Goal: Book appointment/travel/reservation

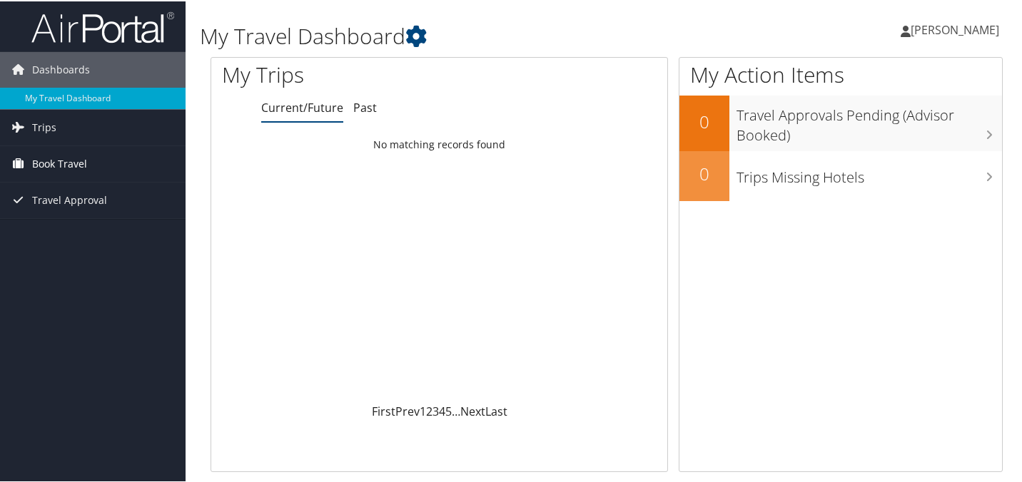
click at [55, 158] on span "Book Travel" at bounding box center [59, 163] width 55 height 36
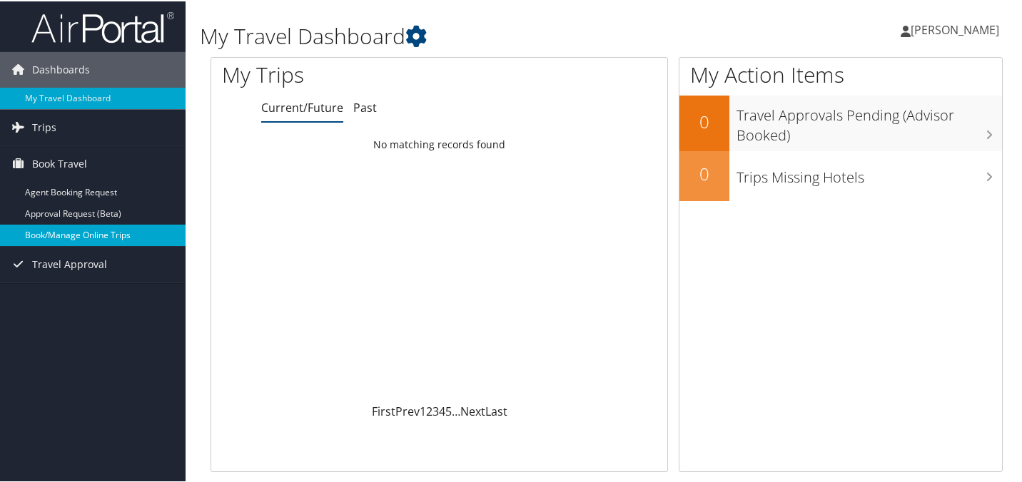
click at [96, 240] on link "Book/Manage Online Trips" at bounding box center [92, 233] width 185 height 21
